Goal: Transaction & Acquisition: Purchase product/service

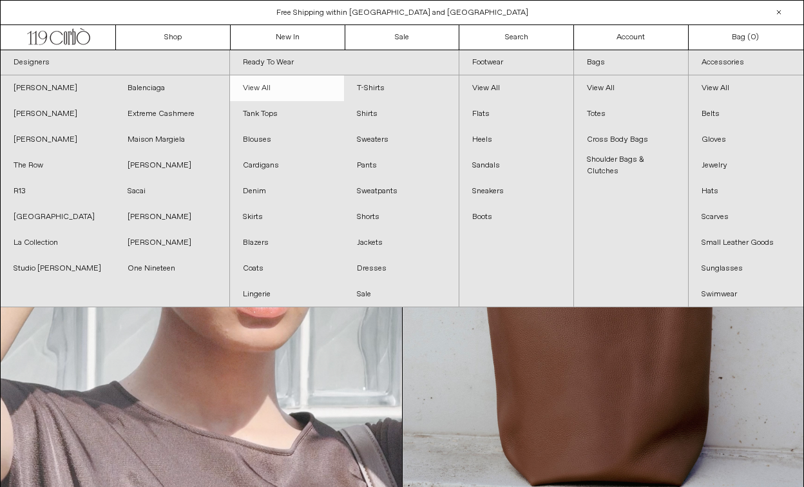
click at [247, 86] on link "View All" at bounding box center [287, 88] width 114 height 26
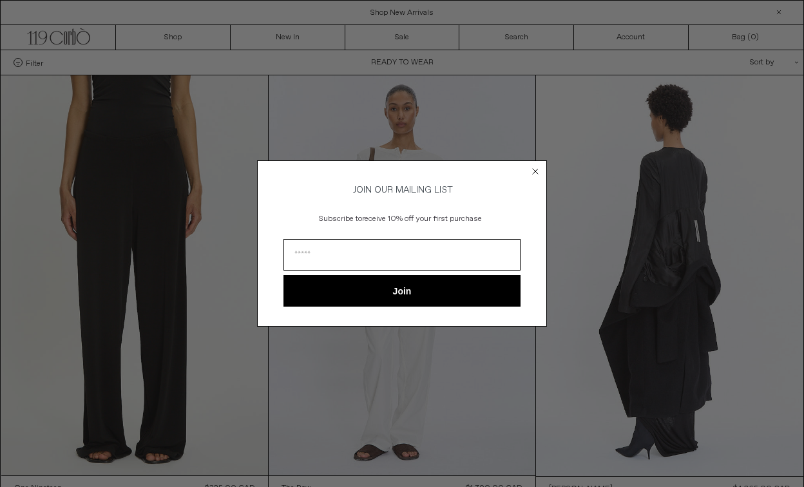
click at [535, 167] on circle "Close dialog" at bounding box center [536, 171] width 12 height 12
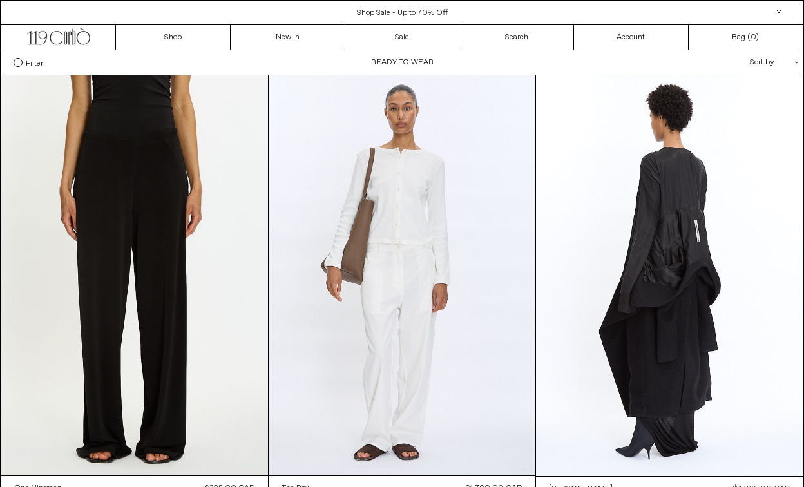
click at [779, 62] on div "Sort by .cls-1{fill:#231f20}" at bounding box center [732, 62] width 116 height 24
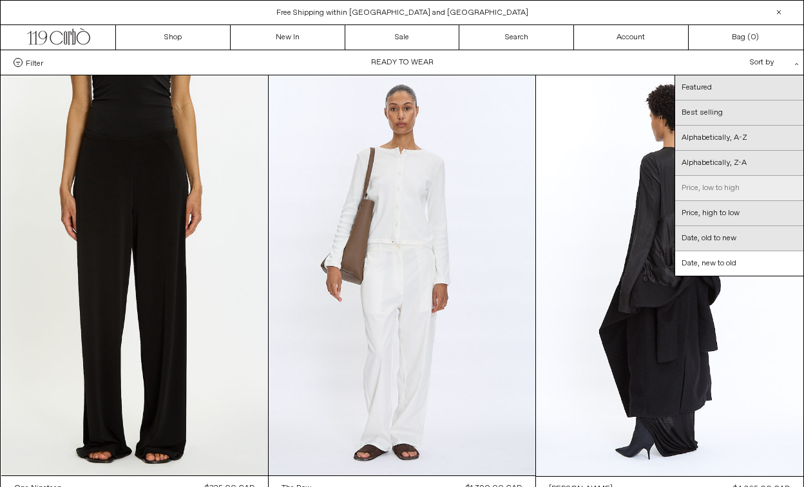
click at [740, 182] on link "Price, low to high" at bounding box center [739, 188] width 128 height 25
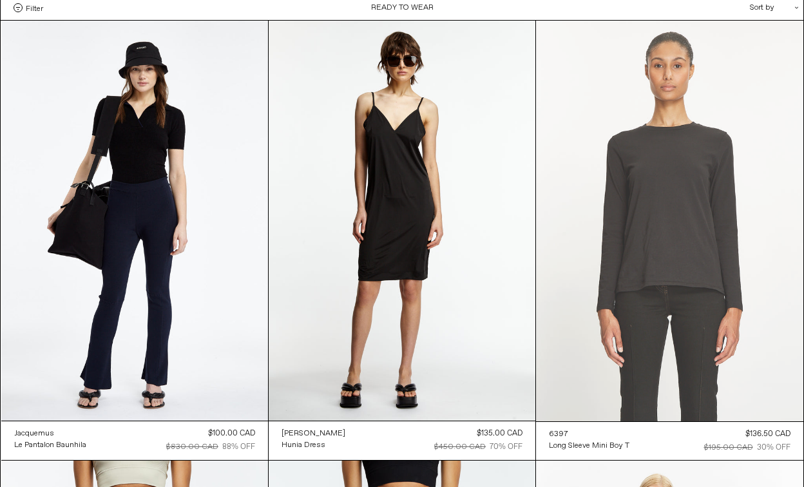
scroll to position [68, 0]
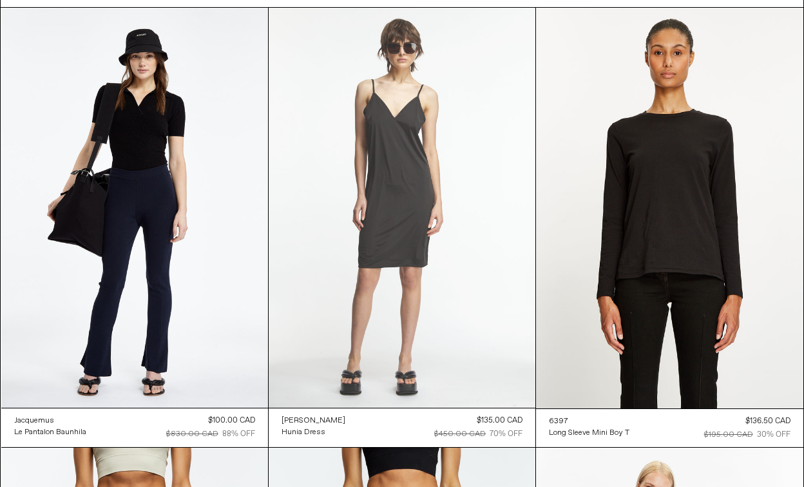
click at [387, 204] on at bounding box center [402, 208] width 267 height 400
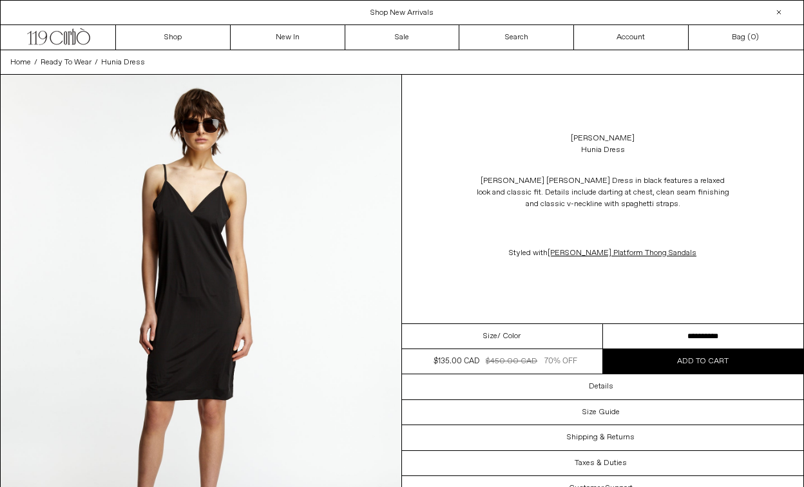
click at [698, 330] on select "**********" at bounding box center [703, 336] width 201 height 25
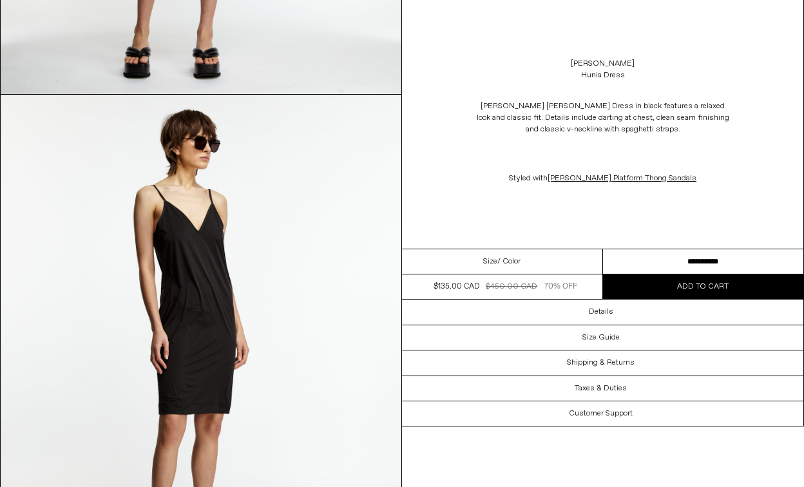
scroll to position [484, 0]
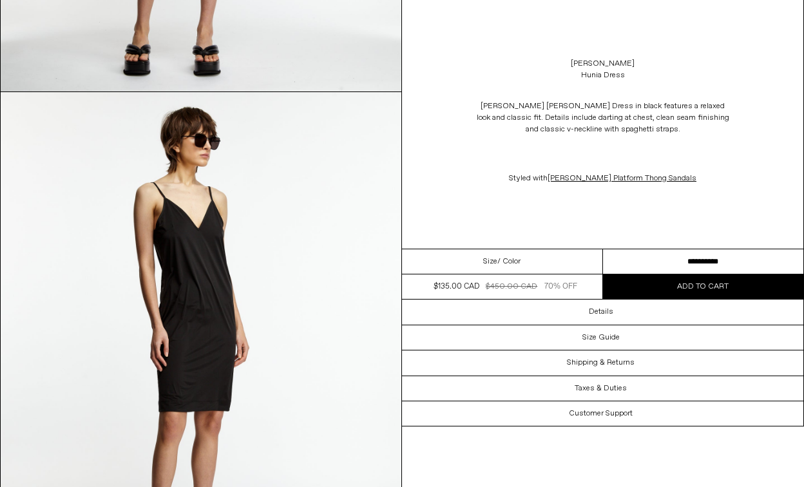
click at [205, 291] on img at bounding box center [201, 342] width 401 height 501
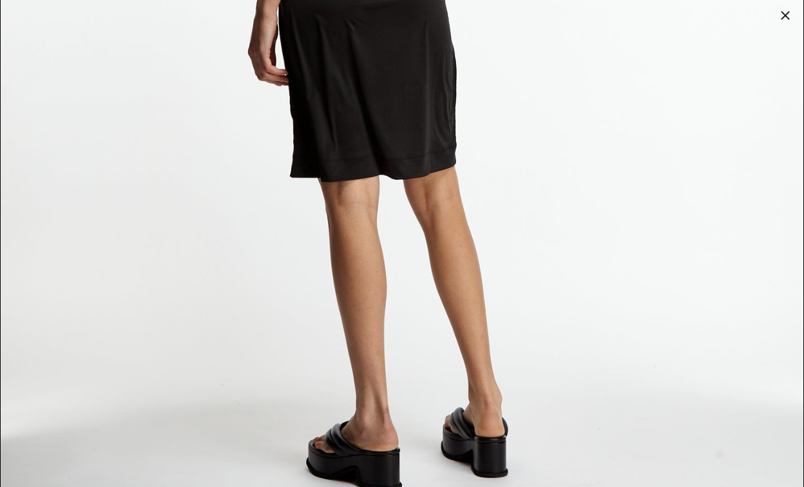
scroll to position [2526, 0]
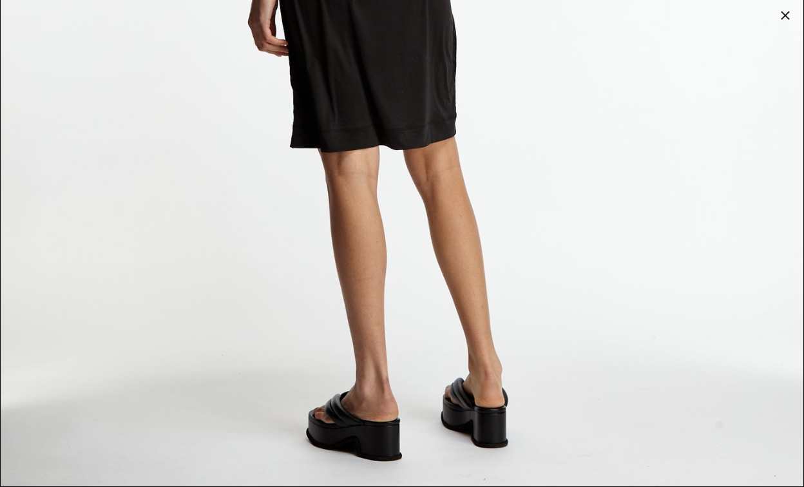
click at [787, 16] on div at bounding box center [785, 15] width 18 height 18
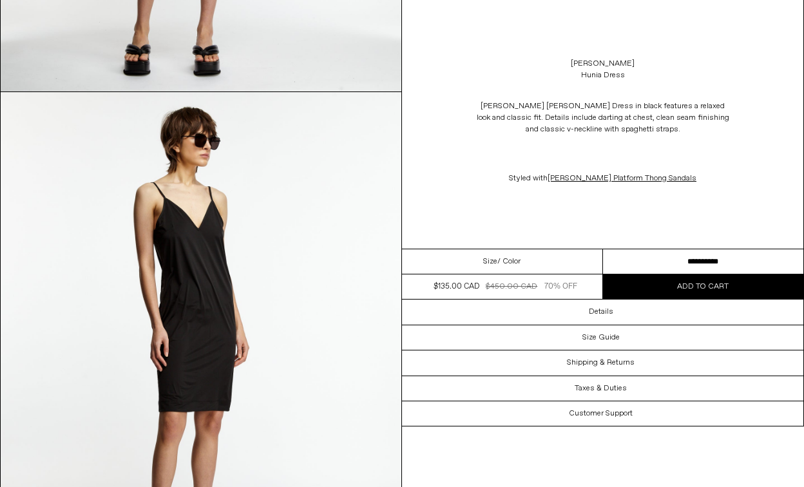
click at [511, 260] on span "/ Color" at bounding box center [508, 262] width 23 height 12
click at [490, 260] on span "Size" at bounding box center [490, 262] width 14 height 12
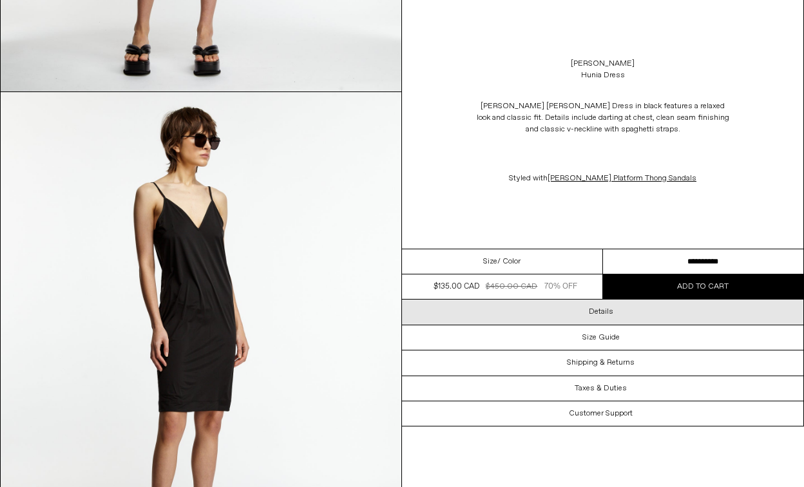
click at [591, 307] on h3 "Details" at bounding box center [601, 311] width 24 height 9
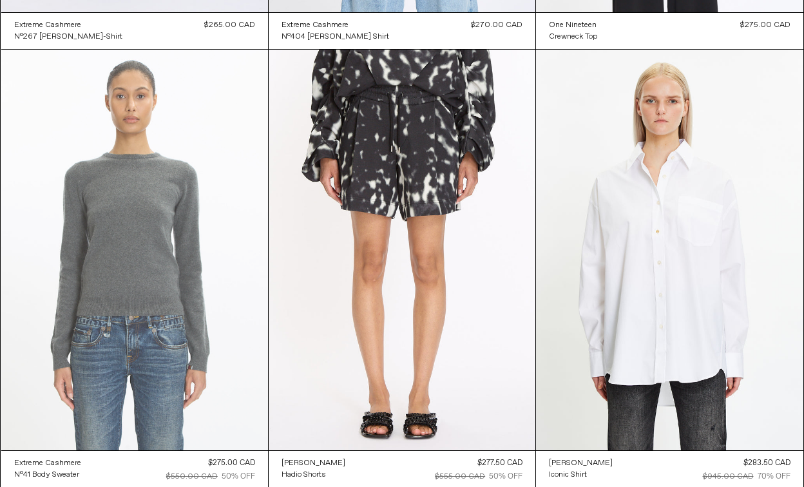
scroll to position [6199, 0]
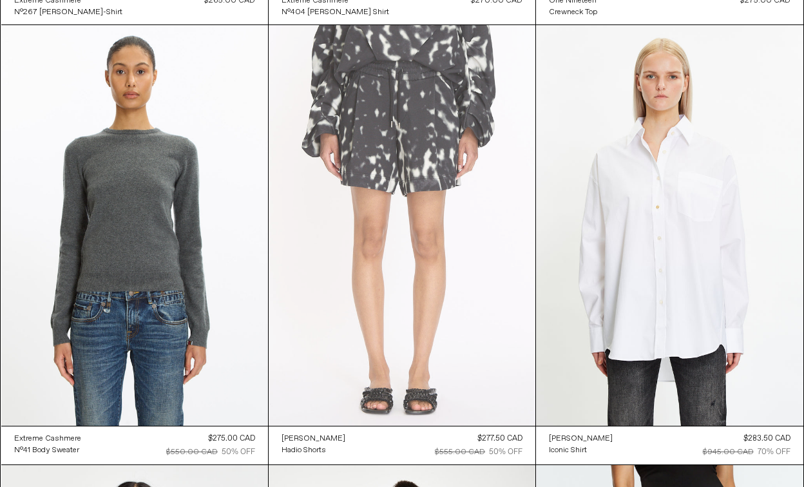
click at [417, 158] on at bounding box center [402, 225] width 267 height 400
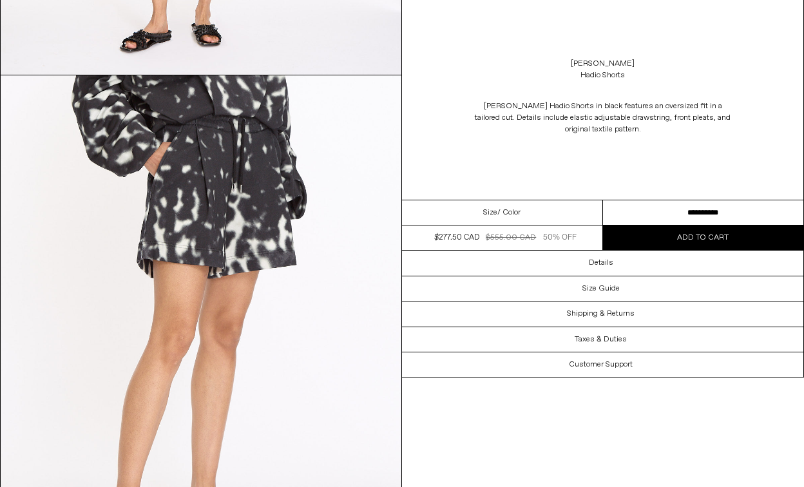
scroll to position [1006, 0]
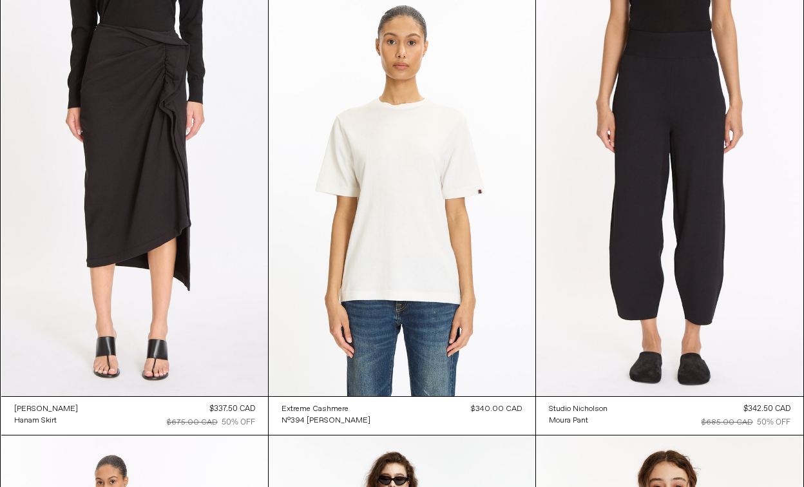
scroll to position [12398, 0]
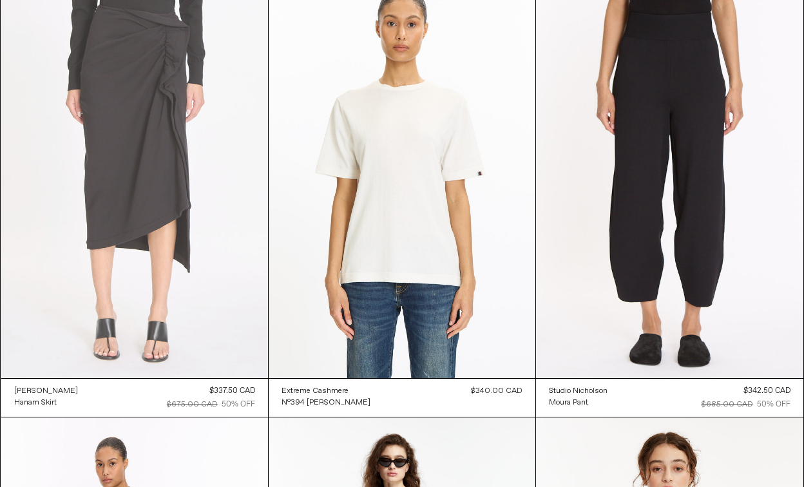
click at [159, 165] on at bounding box center [134, 177] width 267 height 400
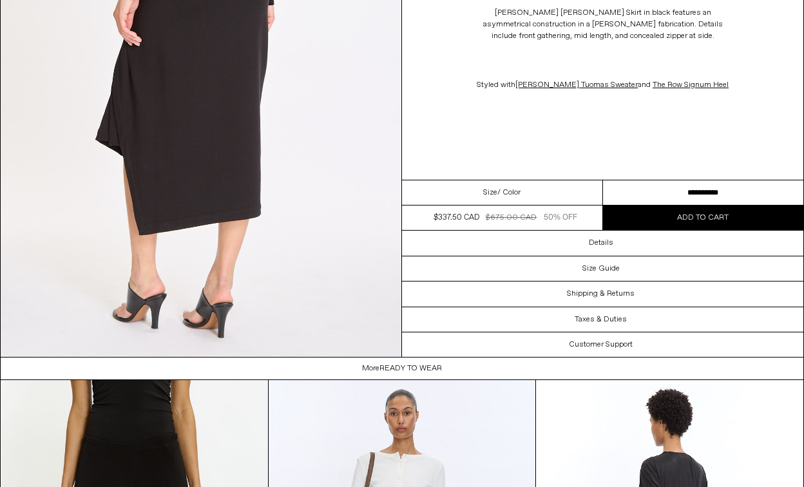
scroll to position [1220, 0]
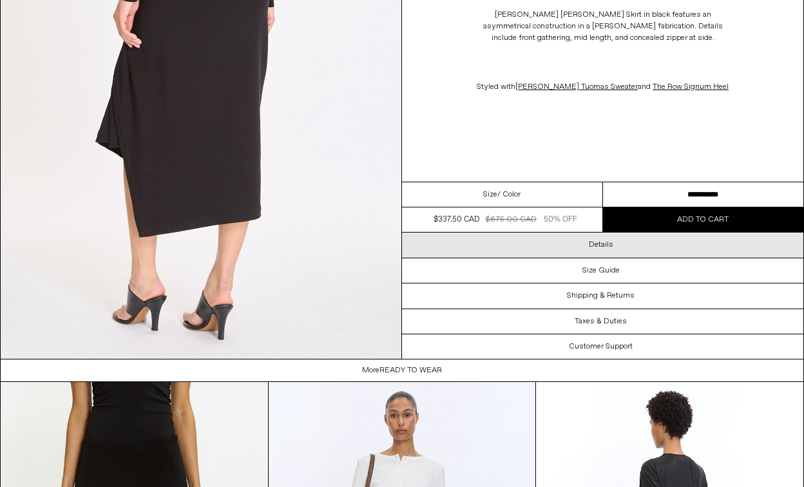
click at [585, 243] on div "Details" at bounding box center [602, 245] width 401 height 24
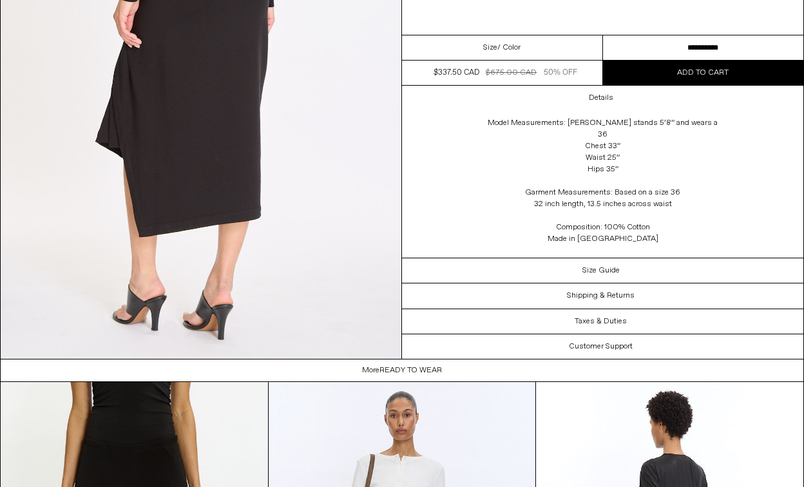
click at [707, 59] on select "**********" at bounding box center [703, 47] width 201 height 25
select select "**********"
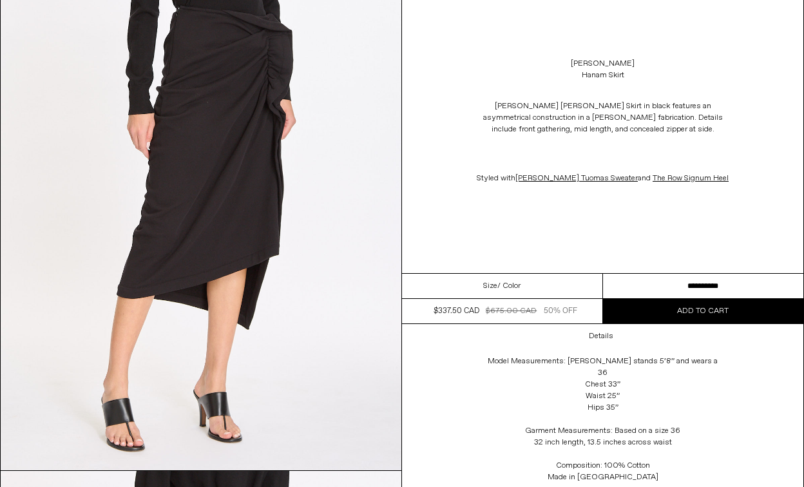
scroll to position [605, 0]
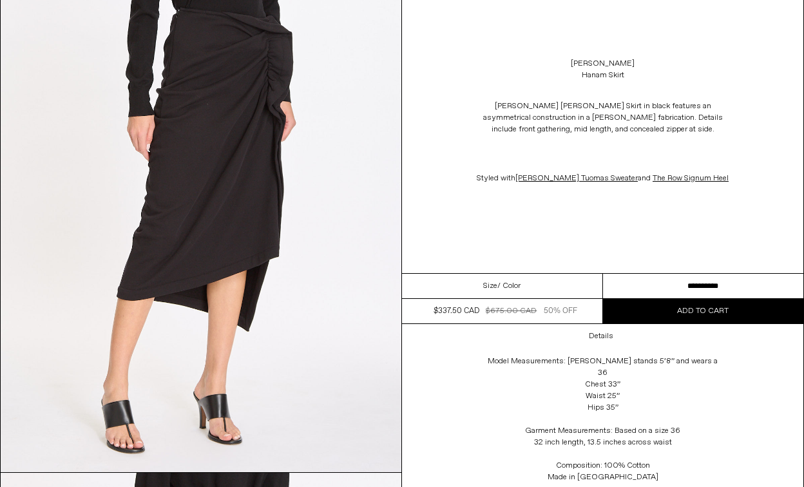
click at [243, 185] on img at bounding box center [201, 222] width 401 height 501
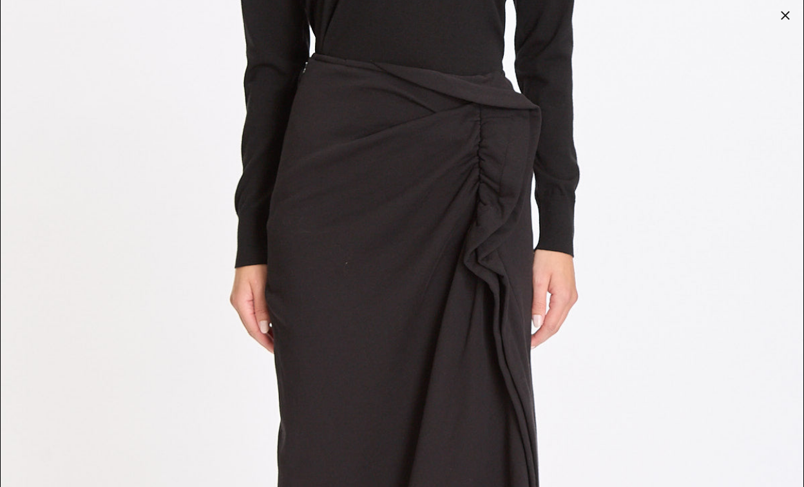
scroll to position [0, 0]
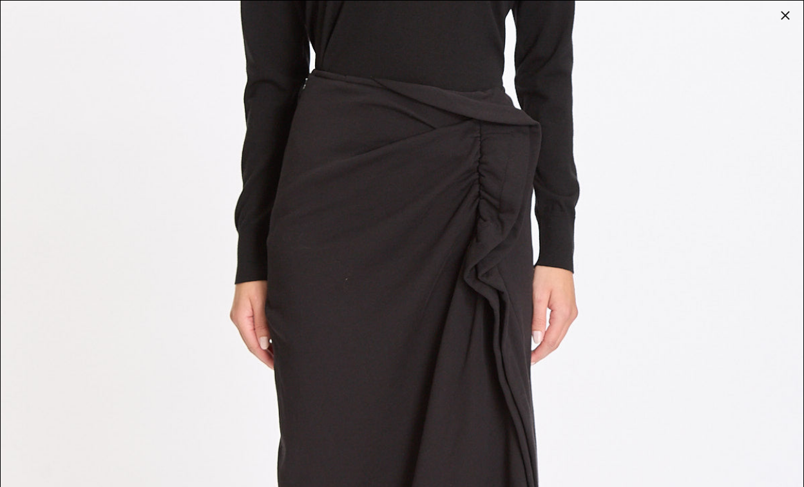
click at [783, 13] on div at bounding box center [785, 15] width 18 height 18
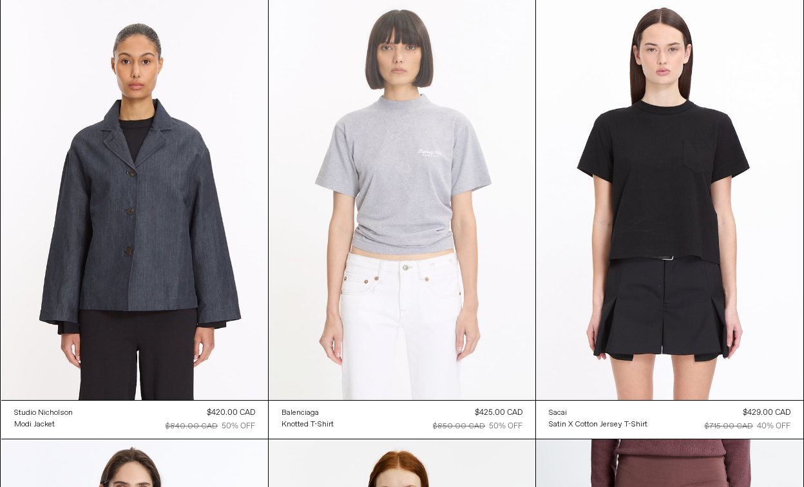
scroll to position [16789, 0]
